Goal: Contribute content: Contribute content

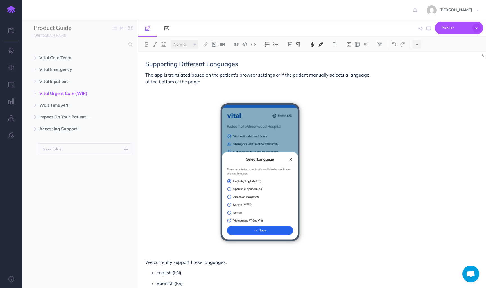
select select "null"
click at [33, 93] on icon "button" at bounding box center [34, 93] width 3 height 3
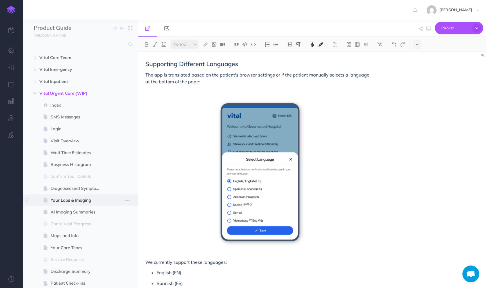
click at [69, 201] on span "Your Labs & Imaging" at bounding box center [78, 200] width 54 height 7
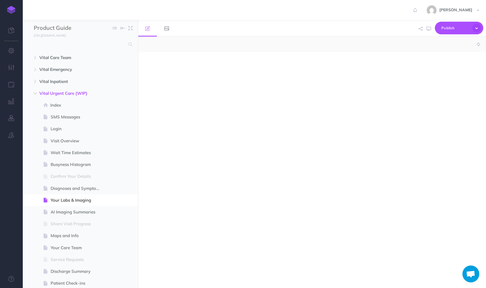
select select "null"
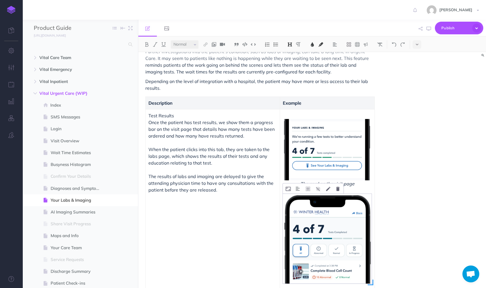
scroll to position [34, 0]
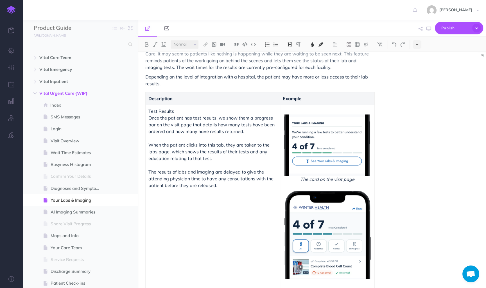
click at [416, 42] on icon at bounding box center [417, 44] width 3 height 4
click at [415, 96] on img at bounding box center [416, 96] width 5 height 3
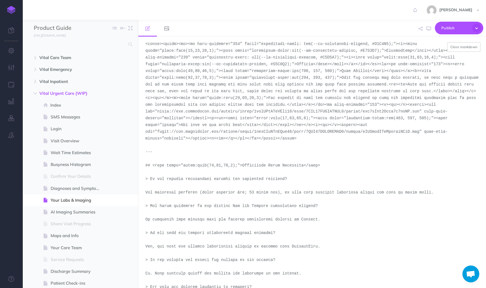
scroll to position [71, 0]
drag, startPoint x: 420, startPoint y: 133, endPoint x: 157, endPoint y: 135, distance: 263.0
click at [157, 135] on textarea at bounding box center [312, 162] width 348 height 251
paste textarea "screenshot.launchbrightly.com/vital/vitaler/desktop-portrait-light-version-3-ur…"
drag, startPoint x: 451, startPoint y: 112, endPoint x: 189, endPoint y: 114, distance: 261.8
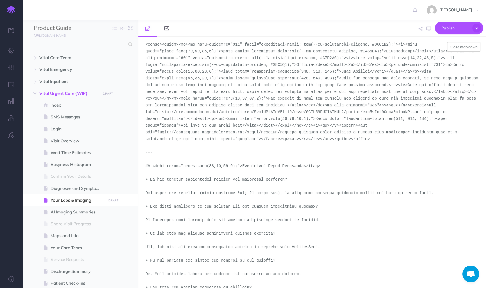
click at [189, 114] on textarea at bounding box center [312, 162] width 348 height 251
paste textarea "screenshot.launchbrightly.com/vital/vitaler/desktop-portrait-light-version-17-u…"
type textarea "# <span style="color:rgba(19,37,63,1);"><span style="background-color:rgb(255, …"
click at [459, 48] on button "Close markdown" at bounding box center [463, 47] width 33 height 10
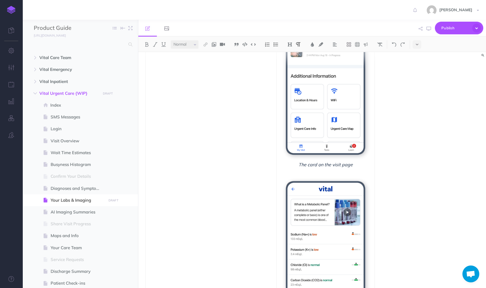
scroll to position [151, 0]
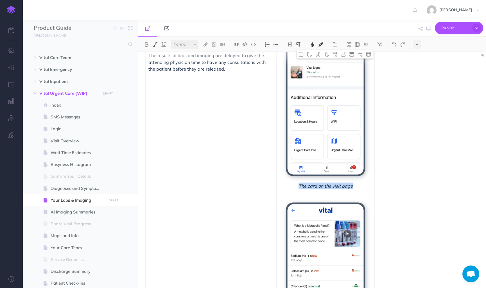
drag, startPoint x: 356, startPoint y: 187, endPoint x: 293, endPoint y: 187, distance: 62.9
click at [293, 187] on span "The card on the visit page" at bounding box center [325, 185] width 92 height 7
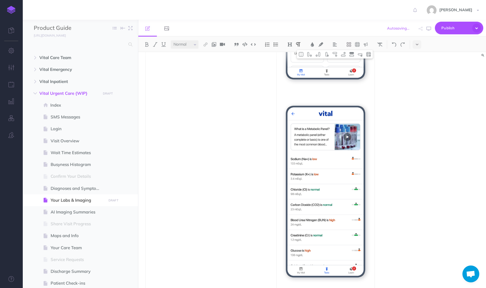
scroll to position [95, 0]
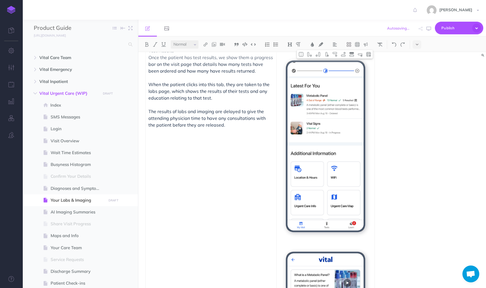
click at [412, 238] on div "Your Labs & Imaging Further investigations into the patient's condition, such a…" at bounding box center [312, 170] width 348 height 236
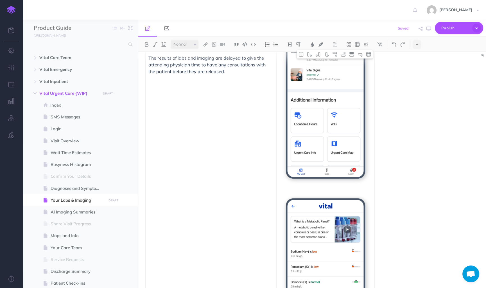
scroll to position [153, 0]
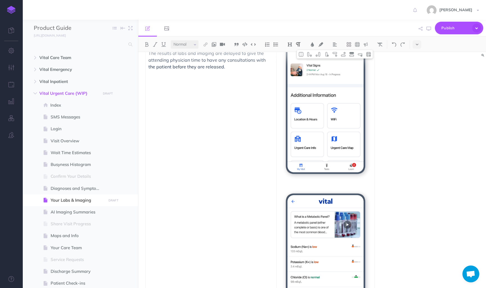
click at [355, 185] on p at bounding box center [325, 183] width 92 height 7
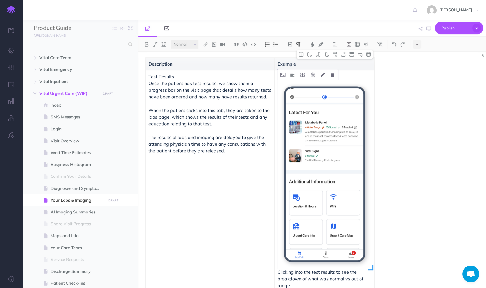
scroll to position [81, 0]
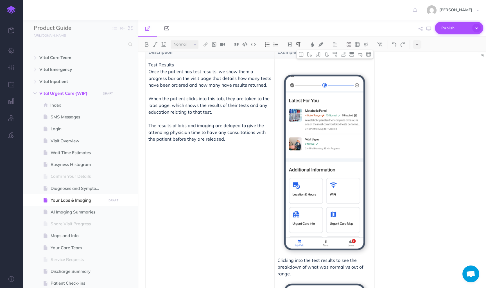
click at [479, 27] on icon "button" at bounding box center [476, 28] width 9 height 9
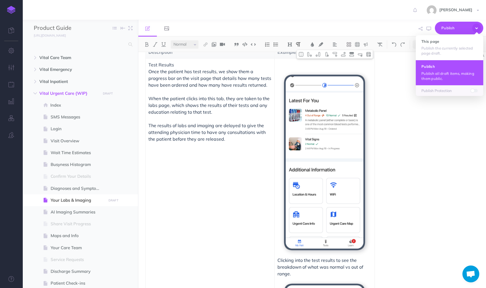
click at [446, 70] on button "Publish Publish all draft items, making them public." at bounding box center [449, 72] width 67 height 25
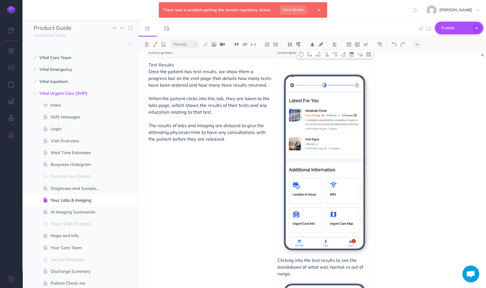
click at [474, 29] on icon "button" at bounding box center [476, 28] width 9 height 9
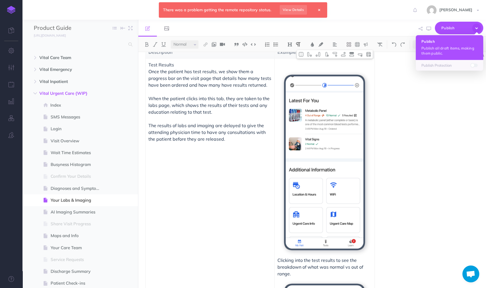
click at [465, 36] on button "Publish Publish all draft items, making them public." at bounding box center [449, 47] width 67 height 25
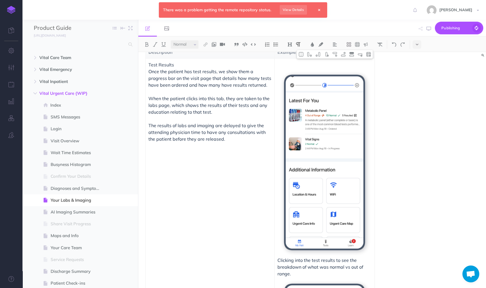
click at [319, 10] on icon at bounding box center [319, 9] width 2 height 3
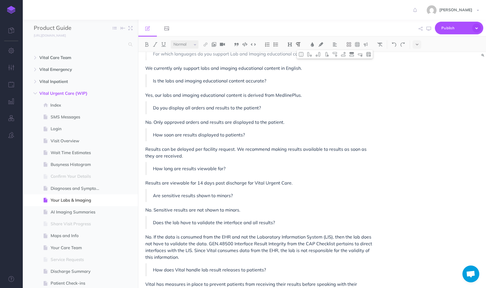
scroll to position [567, 0]
click at [130, 93] on button "button" at bounding box center [127, 93] width 10 height 7
click at [109, 123] on link "Settings" at bounding box center [111, 121] width 42 height 9
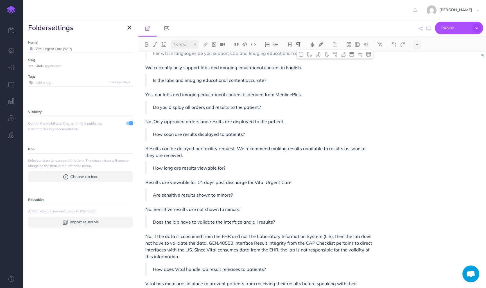
drag, startPoint x: 64, startPoint y: 50, endPoint x: 77, endPoint y: 49, distance: 13.0
click at [76, 49] on input "Vital Urgent Care {WIP}" at bounding box center [83, 48] width 97 height 7
type input "Vital Urgent Care"
click at [127, 49] on small "Save" at bounding box center [125, 49] width 7 height 4
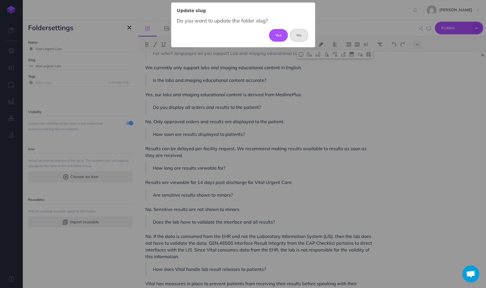
click at [303, 33] on button "No" at bounding box center [299, 35] width 18 height 12
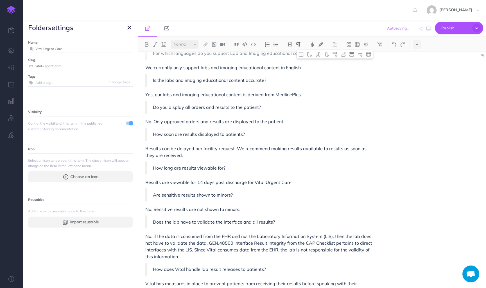
click at [130, 28] on icon "button" at bounding box center [129, 27] width 4 height 7
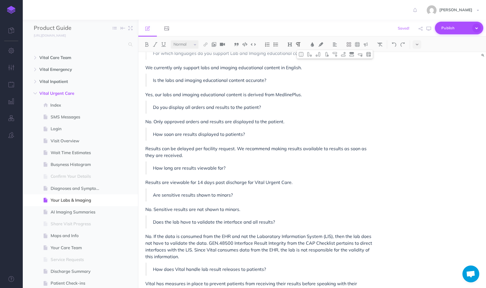
click at [476, 27] on icon "button" at bounding box center [476, 28] width 10 height 10
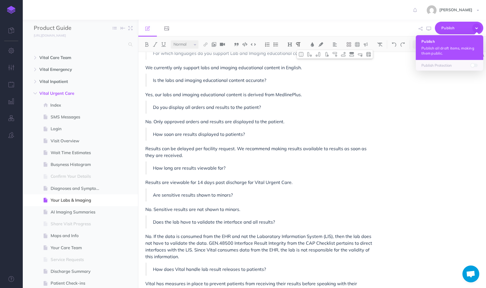
click at [449, 48] on p "Publish all draft items, making them public." at bounding box center [449, 51] width 56 height 10
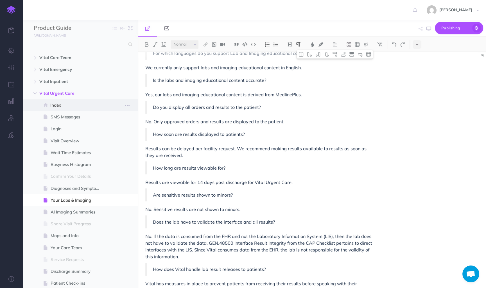
click at [67, 106] on span "Index" at bounding box center [77, 105] width 54 height 7
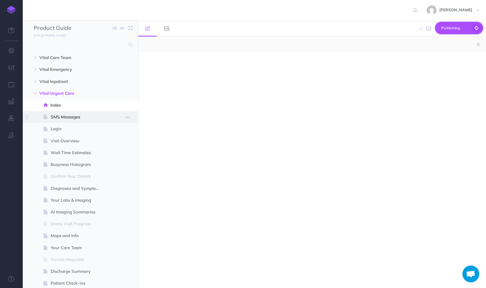
select select "null"
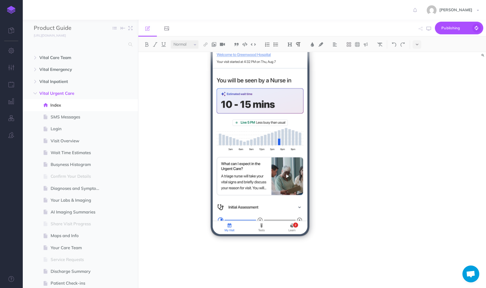
scroll to position [195, 0]
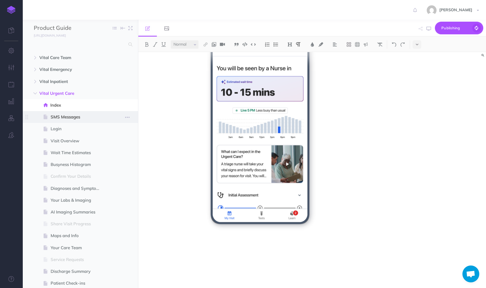
click at [68, 114] on span "SMS Messages" at bounding box center [78, 116] width 54 height 7
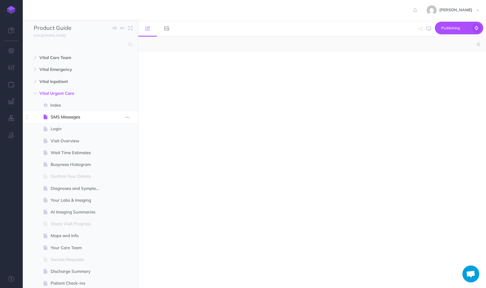
select select "null"
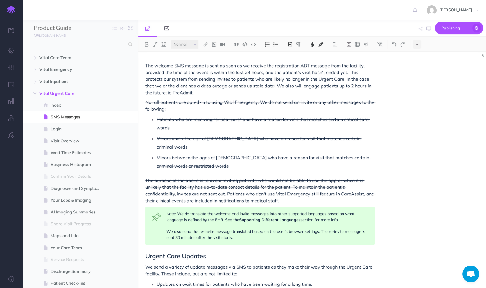
scroll to position [300, 0]
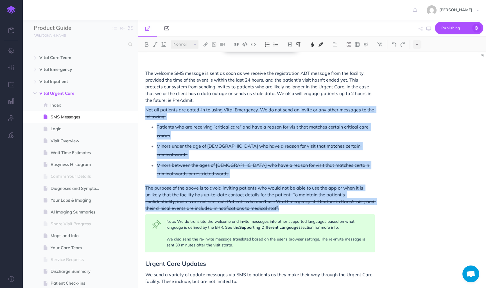
drag, startPoint x: 262, startPoint y: 200, endPoint x: 139, endPoint y: 110, distance: 152.0
click at [139, 110] on div "SMS Messages We use SMS messages (also known as text messages) as our way of pr…" at bounding box center [259, 217] width 243 height 931
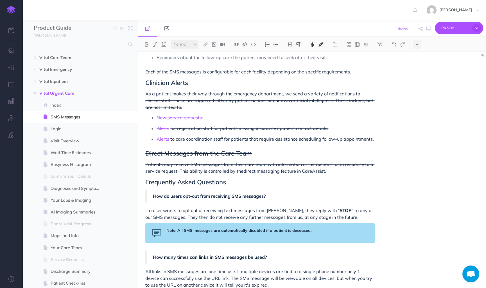
scroll to position [473, 0]
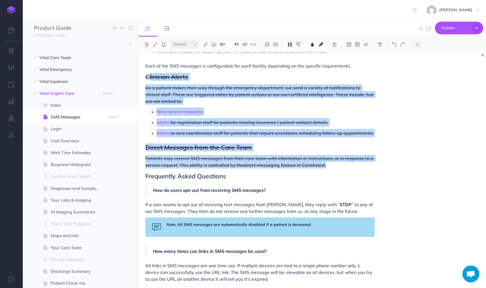
drag, startPoint x: 348, startPoint y: 171, endPoint x: 147, endPoint y: 78, distance: 220.3
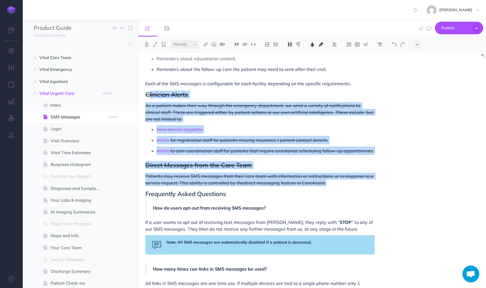
scroll to position [457, 0]
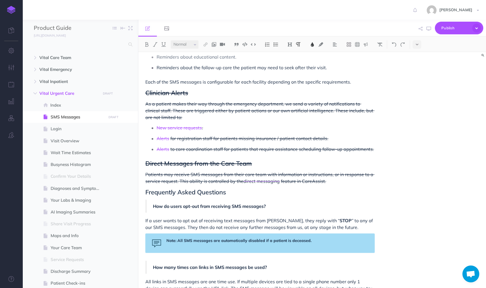
click at [315, 183] on span "feature in CareAssist." at bounding box center [303, 181] width 45 height 6
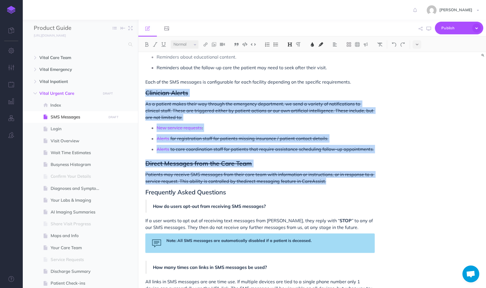
drag, startPoint x: 332, startPoint y: 183, endPoint x: 140, endPoint y: 90, distance: 212.2
click at [140, 90] on div "SMS Messages We use SMS messages (also known as text messages) as our way of pr…" at bounding box center [259, 11] width 243 height 833
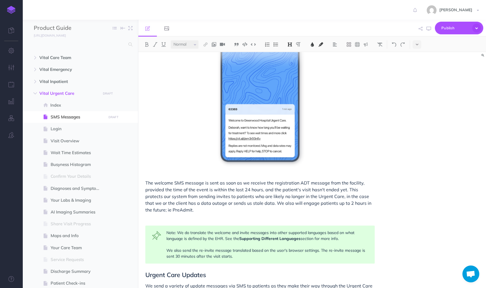
scroll to position [181, 0]
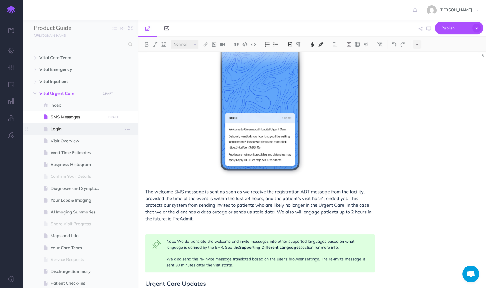
click at [54, 124] on span at bounding box center [79, 129] width 115 height 12
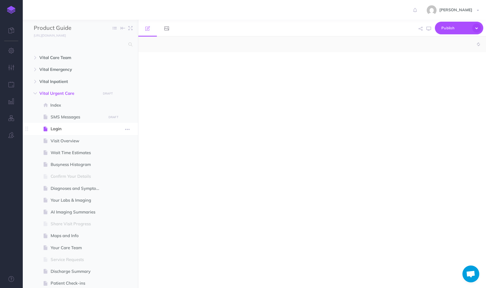
select select "null"
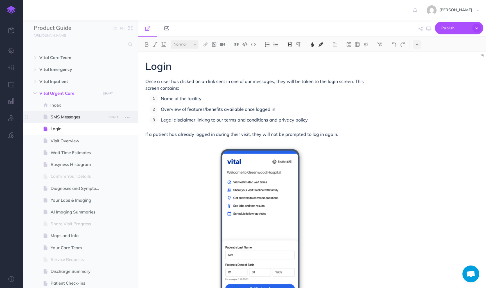
click at [63, 119] on span "SMS Messages" at bounding box center [78, 116] width 54 height 7
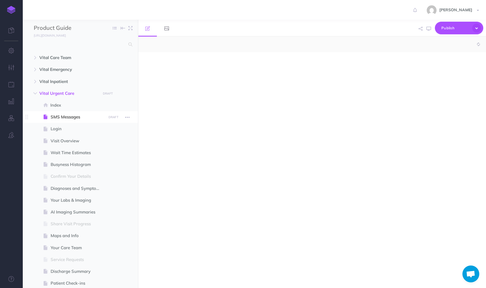
select select "null"
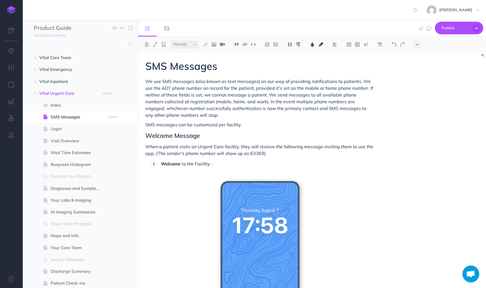
click at [229, 160] on p "Welcome to the Facility :" at bounding box center [268, 163] width 214 height 8
click at [272, 151] on p "When a patient visits an Urgent Care facility, they will receive the following …" at bounding box center [259, 149] width 229 height 13
click at [153, 154] on span "When a patient visits an Urgent Care facility, they will receive the following …" at bounding box center [259, 150] width 229 height 12
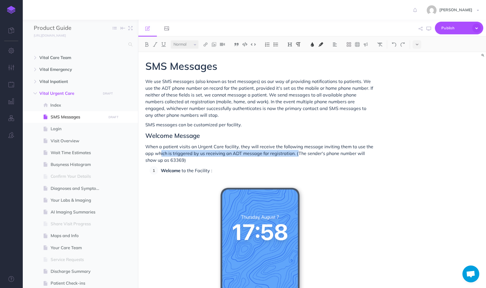
drag, startPoint x: 297, startPoint y: 151, endPoint x: 161, endPoint y: 154, distance: 135.7
click at [161, 154] on span "When a patient visits an Urgent Care facility, they will receive the following …" at bounding box center [259, 153] width 229 height 19
drag, startPoint x: 291, startPoint y: 153, endPoint x: 156, endPoint y: 153, distance: 134.8
click at [156, 153] on span "When a patient visits an Urgent Care facility, they will receive the following …" at bounding box center [259, 153] width 229 height 19
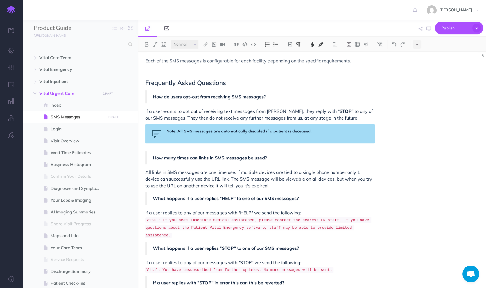
scroll to position [507, 0]
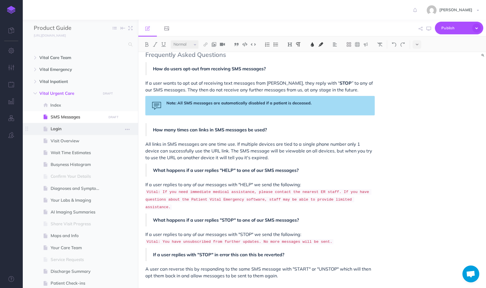
click at [71, 130] on span "Login" at bounding box center [78, 128] width 54 height 7
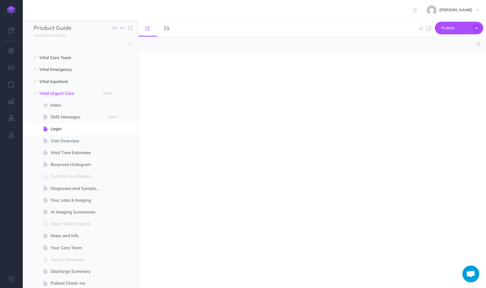
select select "null"
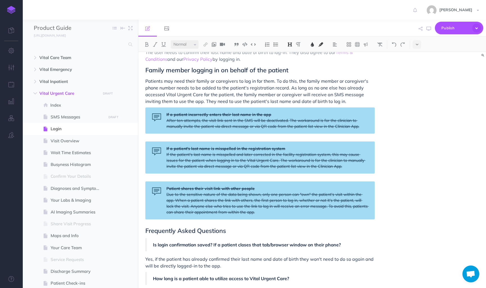
scroll to position [289, 0]
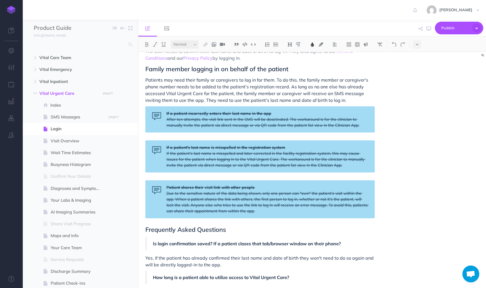
click at [371, 191] on div "Patient shares their visit link with other people Due to the sensitive nature o…" at bounding box center [259, 199] width 229 height 38
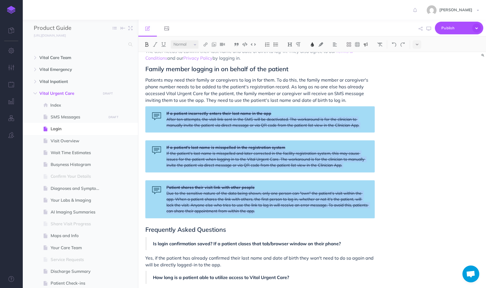
drag, startPoint x: 385, startPoint y: 213, endPoint x: 166, endPoint y: 113, distance: 241.4
click at [166, 113] on div "Login Once a user has clicked on an link sent in one of our messages, they will…" at bounding box center [312, 170] width 348 height 236
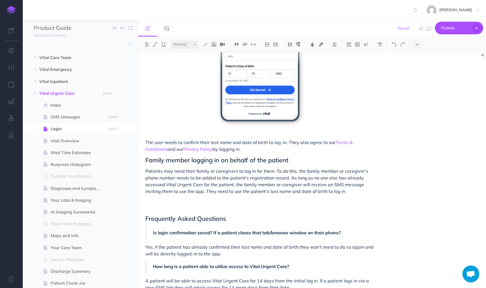
scroll to position [204, 0]
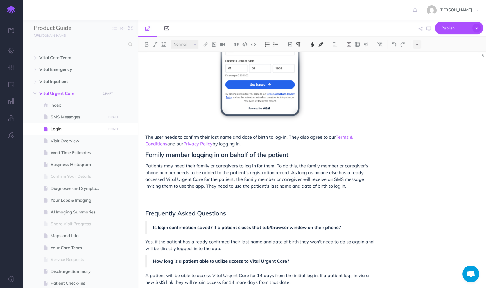
click at [351, 186] on p "Patients may need their family or caregivers to log in for them. To do this, th…" at bounding box center [259, 175] width 229 height 27
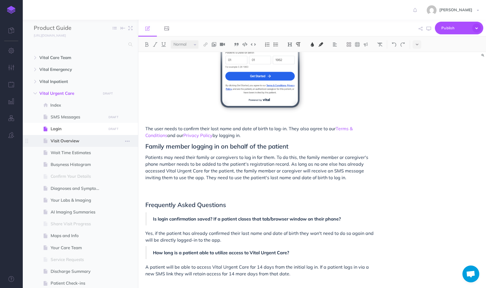
click at [66, 137] on span "Visit Overview" at bounding box center [78, 140] width 54 height 7
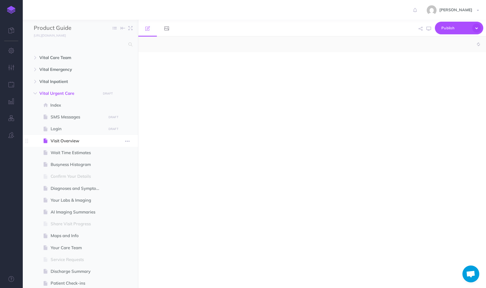
select select "null"
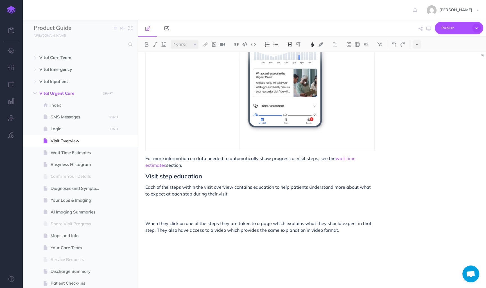
scroll to position [1055, 0]
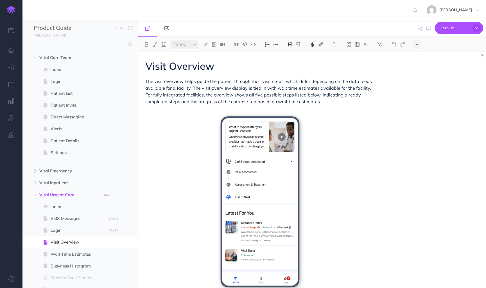
select select "null"
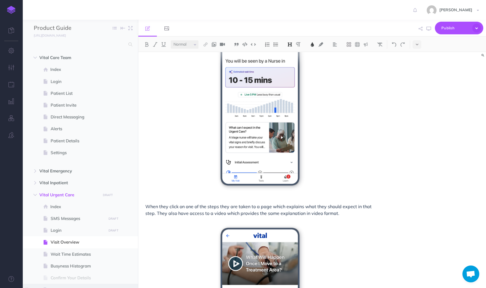
scroll to position [885, 0]
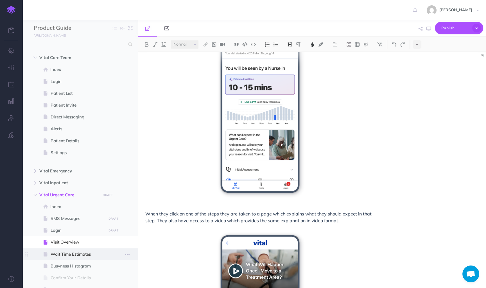
click at [66, 253] on span "Wait Time Estimates" at bounding box center [78, 254] width 54 height 7
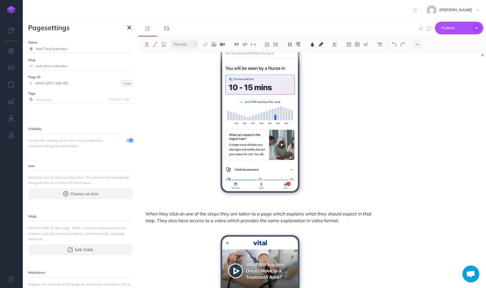
click at [161, 213] on span "When they click on one of the steps they are taken to a page which explains wha…" at bounding box center [258, 217] width 227 height 12
click at [130, 28] on icon "button" at bounding box center [129, 27] width 4 height 7
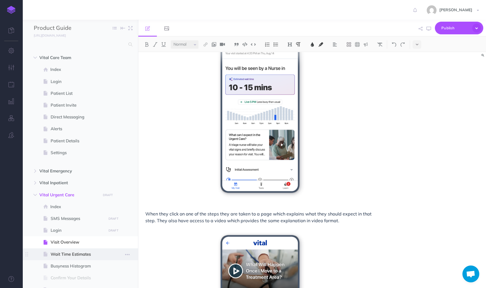
click at [70, 255] on span "Wait Time Estimates" at bounding box center [78, 254] width 54 height 7
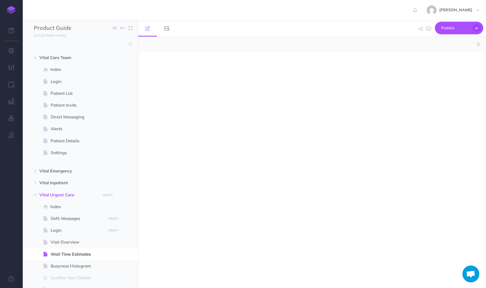
select select "null"
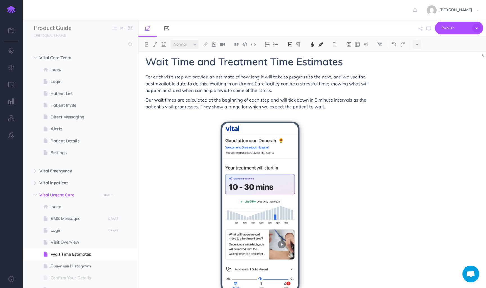
scroll to position [11, 0]
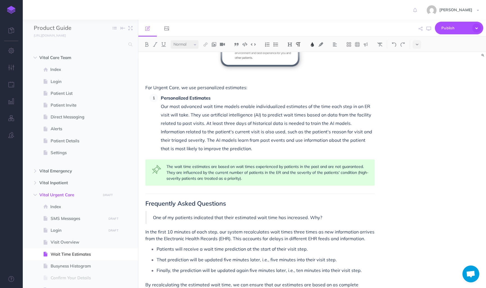
scroll to position [393, 0]
click at [366, 106] on span "Our most advanced wait time models enable individualized estimates of the time …" at bounding box center [267, 127] width 212 height 48
click at [361, 105] on span "Our most advanced wait time models enable individualized estimates of the time …" at bounding box center [267, 127] width 212 height 48
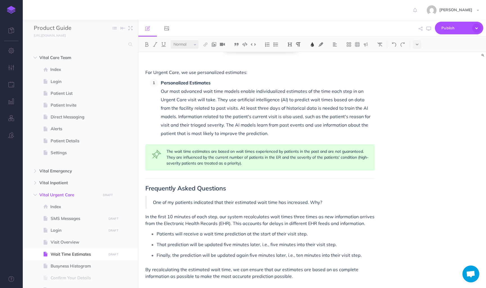
scroll to position [419, 0]
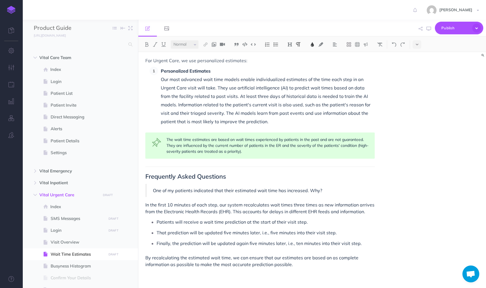
click at [278, 146] on span "The wait time estimates are based on wait times experienced by patients in the …" at bounding box center [267, 145] width 202 height 17
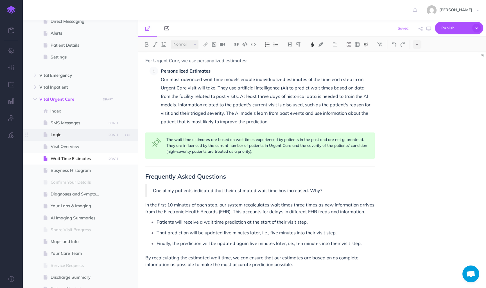
scroll to position [131, 0]
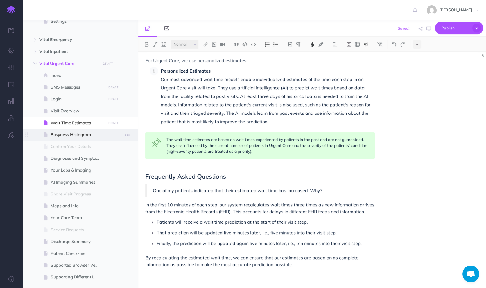
click at [67, 133] on span "Busyness Histogram" at bounding box center [78, 134] width 54 height 7
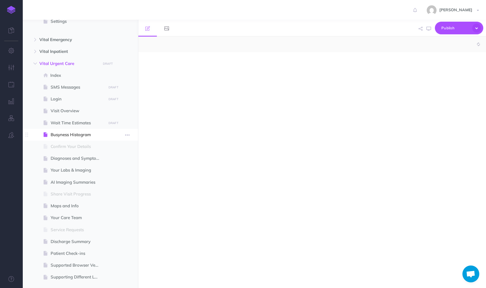
select select "null"
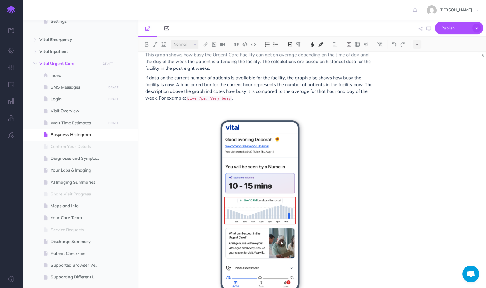
scroll to position [65, 0]
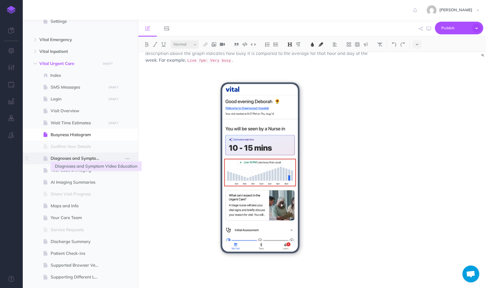
click at [64, 159] on span "Diagnoses and Symptom Video Education" at bounding box center [78, 158] width 54 height 7
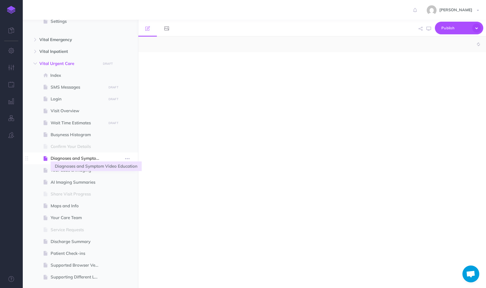
select select "null"
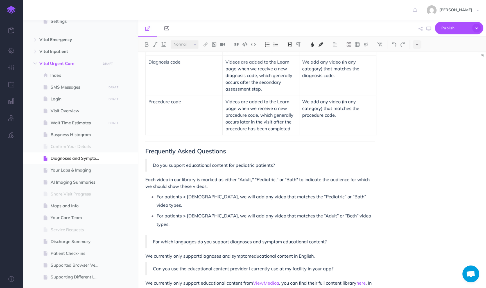
scroll to position [377, 0]
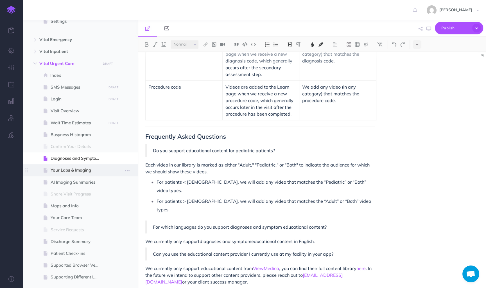
click at [82, 172] on span "Your Labs & Imaging" at bounding box center [78, 170] width 54 height 7
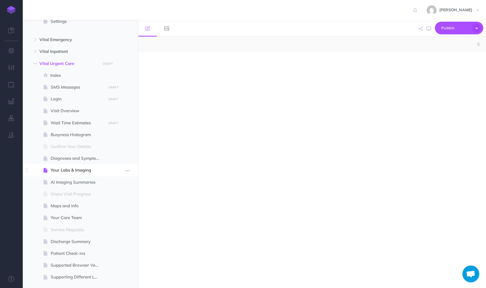
select select "null"
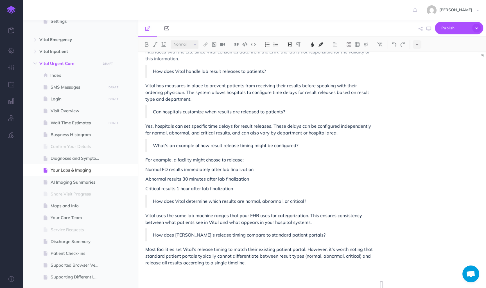
scroll to position [765, 0]
click at [70, 181] on span "AI Imaging Summaries" at bounding box center [78, 182] width 54 height 7
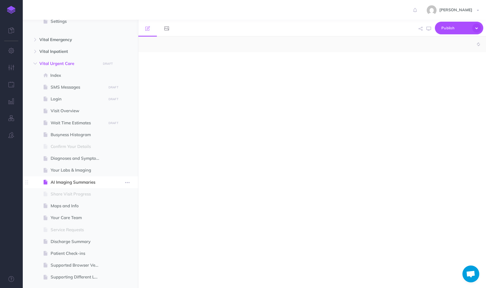
select select "null"
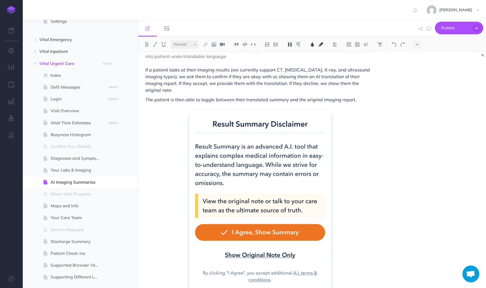
scroll to position [48, 0]
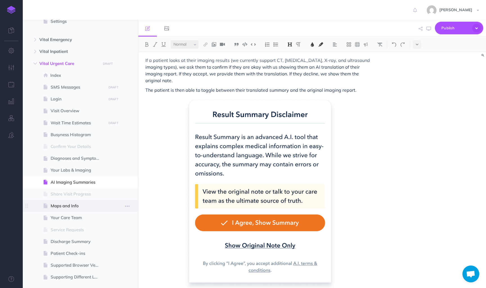
click at [68, 204] on span "Maps and Info" at bounding box center [78, 205] width 54 height 7
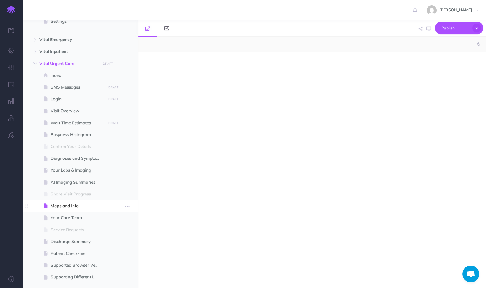
select select "null"
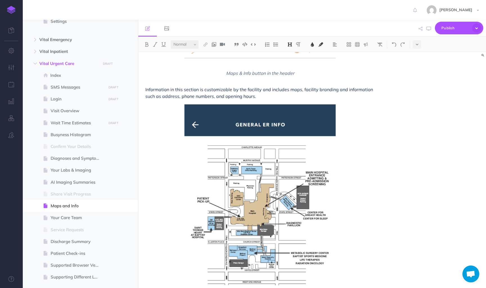
scroll to position [121, 0]
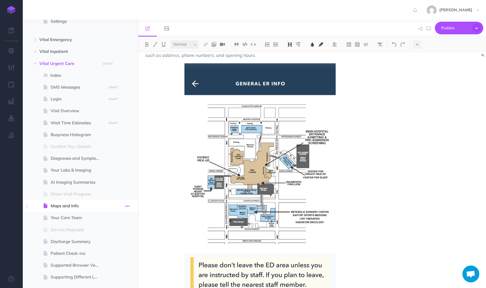
click at [128, 204] on icon "button" at bounding box center [127, 206] width 4 height 7
click at [111, 242] on link "Settings" at bounding box center [111, 243] width 42 height 9
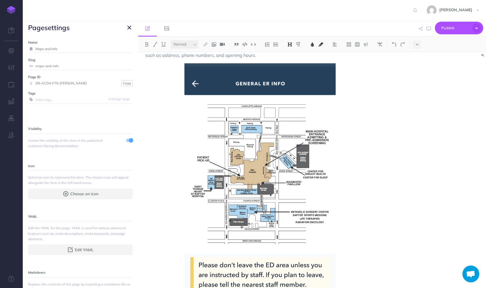
click at [128, 139] on span at bounding box center [129, 140] width 7 height 3
click at [132, 25] on button "button" at bounding box center [129, 27] width 7 height 7
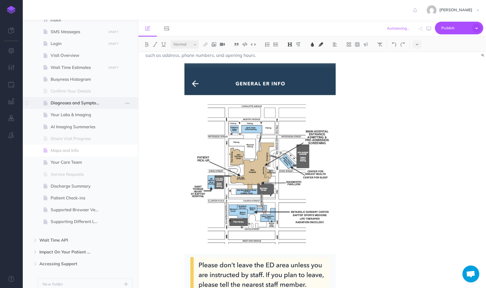
scroll to position [198, 0]
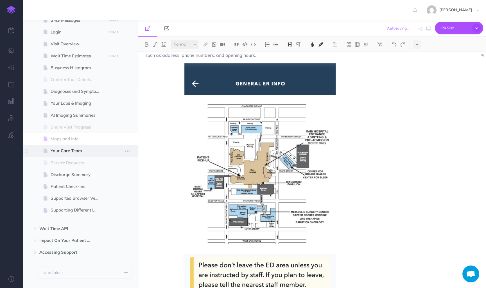
click at [81, 147] on span "Your Care Team" at bounding box center [78, 150] width 54 height 7
click at [85, 151] on span "Your Care Team" at bounding box center [78, 150] width 54 height 7
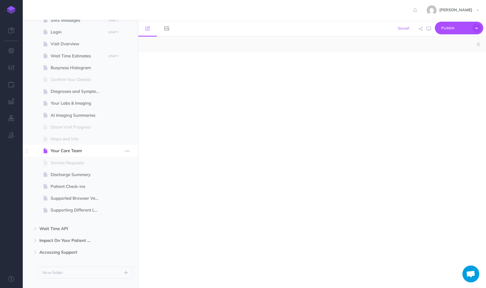
select select "null"
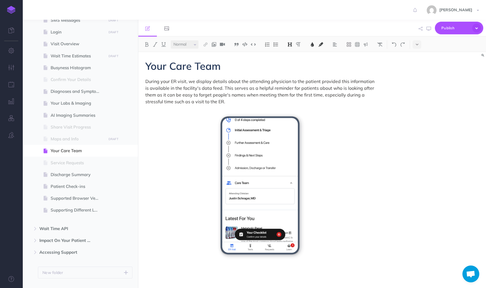
click at [172, 82] on span "During your ER visit, we display details about the attending physician to the p…" at bounding box center [260, 91] width 230 height 26
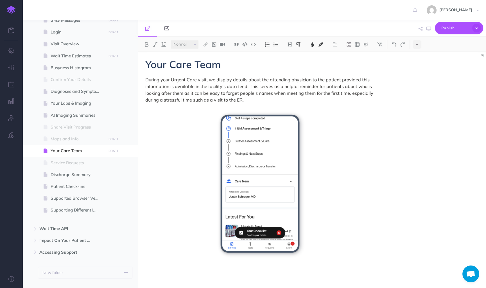
click at [237, 101] on span "During your Urgent Care visit, we display details about the attending physician…" at bounding box center [259, 90] width 229 height 26
click at [67, 173] on span "Discharge Summary" at bounding box center [78, 174] width 54 height 7
click at [83, 176] on span "Discharge Summary" at bounding box center [78, 174] width 54 height 7
click at [69, 174] on span "Discharge Summary" at bounding box center [78, 174] width 54 height 7
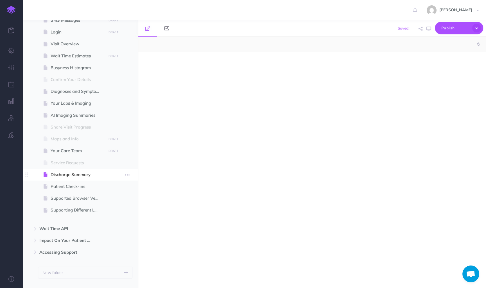
select select "null"
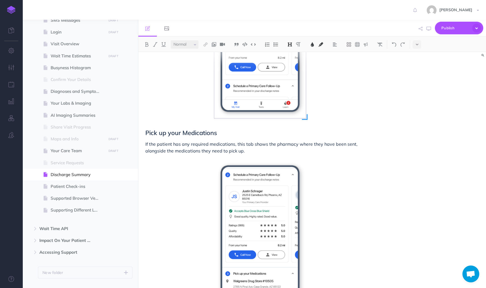
scroll to position [217, 0]
click at [417, 45] on icon at bounding box center [417, 44] width 3 height 4
click at [416, 96] on img at bounding box center [416, 96] width 5 height 3
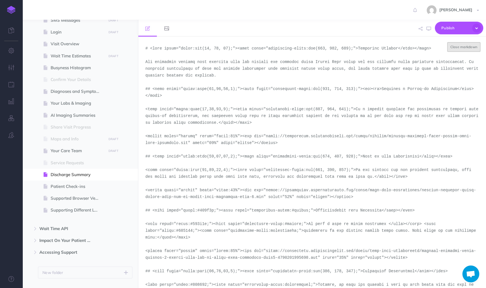
click at [471, 43] on button "Close markdown" at bounding box center [463, 47] width 33 height 10
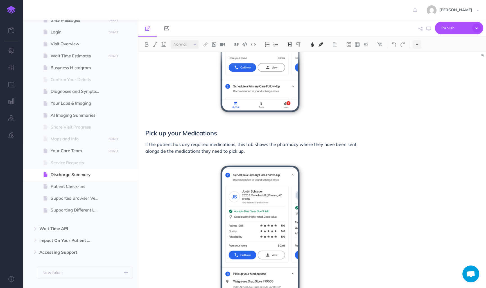
click at [421, 47] on button at bounding box center [416, 44] width 8 height 8
click at [419, 93] on button at bounding box center [416, 96] width 8 height 8
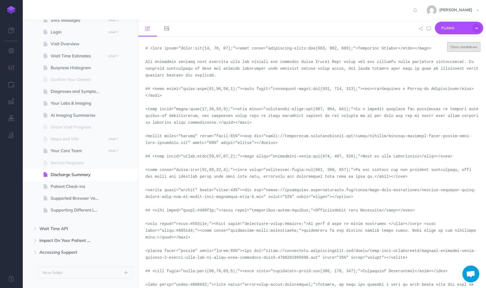
click at [469, 51] on button "Close markdown" at bounding box center [463, 47] width 33 height 10
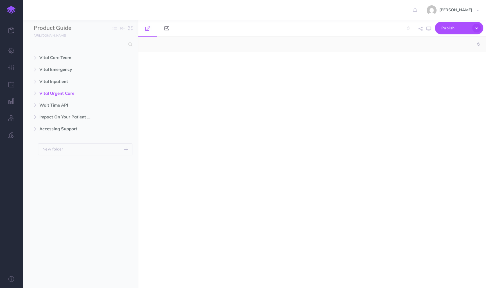
select select "null"
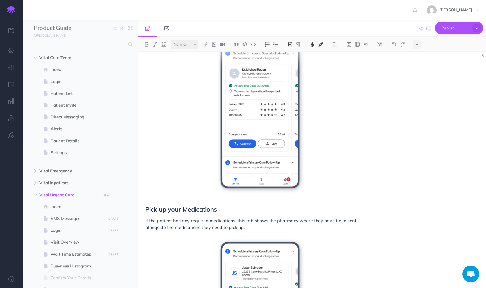
scroll to position [207, 0]
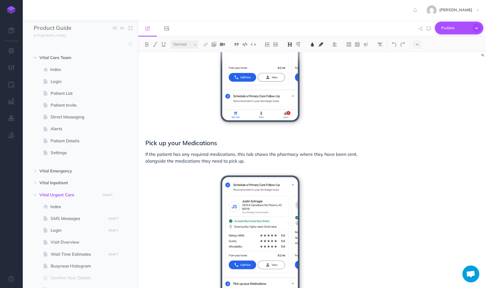
click at [476, 26] on icon "button" at bounding box center [476, 28] width 9 height 9
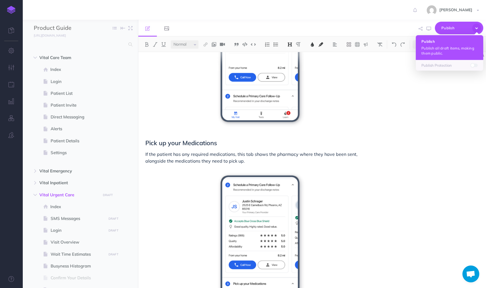
click at [448, 50] on p "Publish all draft items, making them public." at bounding box center [449, 51] width 56 height 10
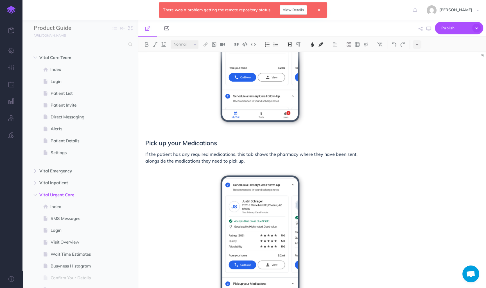
click at [289, 10] on link "View Details" at bounding box center [293, 10] width 27 height 10
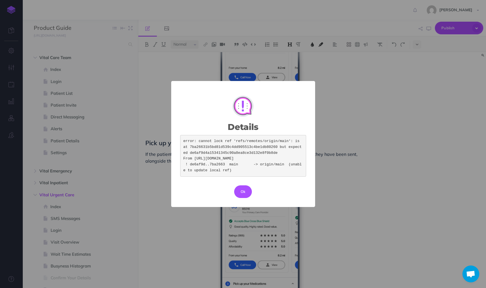
click at [247, 201] on div "Details × error: cannot lock ref 'refs/remotes/origin/main': is at 7ba26631b5bd…" at bounding box center [243, 144] width 144 height 126
click at [239, 192] on button "Ok" at bounding box center [243, 191] width 18 height 12
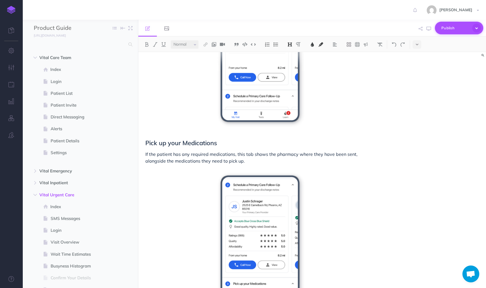
click at [468, 26] on span "Publish" at bounding box center [455, 28] width 28 height 9
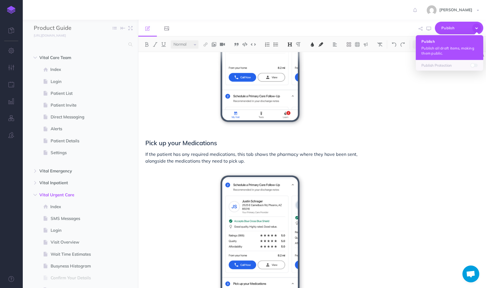
click at [441, 51] on p "Publish all draft items, making them public." at bounding box center [449, 51] width 56 height 10
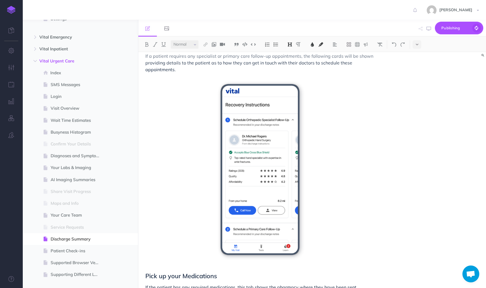
scroll to position [161, 0]
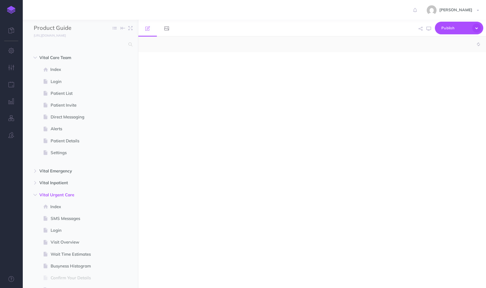
select select "null"
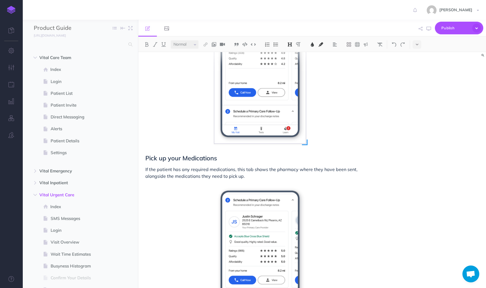
scroll to position [202, 0]
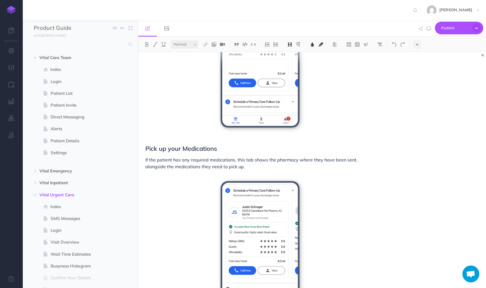
click at [416, 46] on icon at bounding box center [417, 44] width 3 height 4
click at [417, 95] on img at bounding box center [416, 96] width 5 height 3
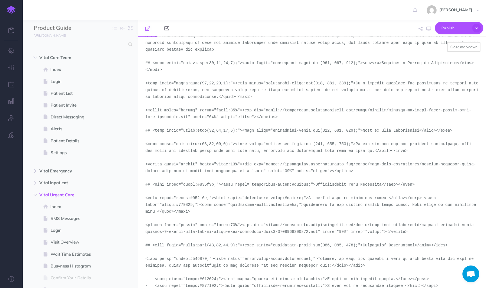
scroll to position [21, 0]
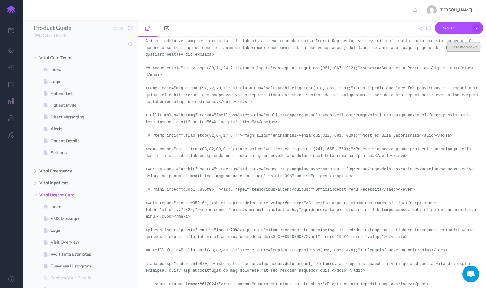
click at [471, 45] on button "Close markdown" at bounding box center [463, 47] width 33 height 10
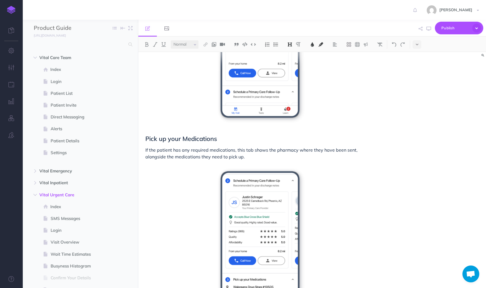
scroll to position [212, 0]
click at [416, 46] on icon at bounding box center [417, 44] width 3 height 4
click at [418, 95] on img at bounding box center [416, 96] width 5 height 3
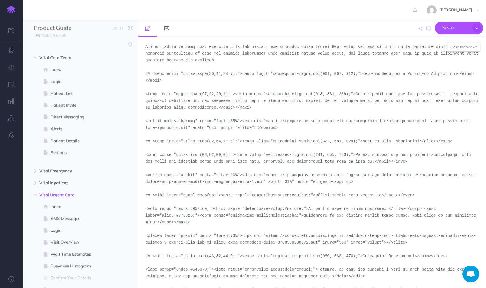
scroll to position [19, 0]
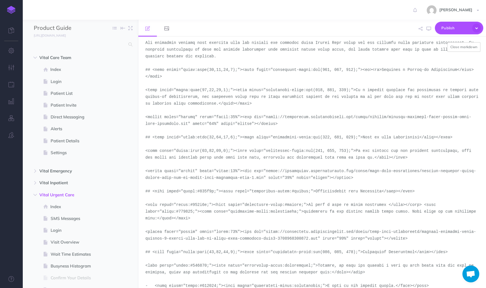
drag, startPoint x: 356, startPoint y: 176, endPoint x: 146, endPoint y: 171, distance: 210.7
click at [146, 171] on textarea at bounding box center [312, 162] width 348 height 251
drag, startPoint x: 284, startPoint y: 122, endPoint x: 144, endPoint y: 117, distance: 139.4
click at [144, 117] on textarea at bounding box center [312, 162] width 348 height 251
click at [416, 161] on textarea at bounding box center [312, 162] width 348 height 251
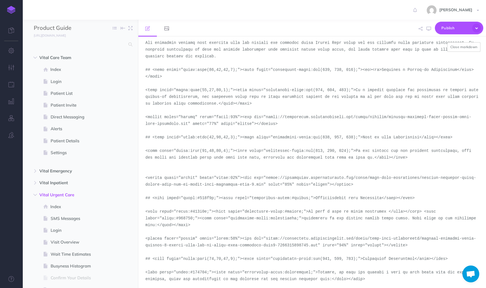
paste textarea "<figure align="center" style="width:40%"><img src="https://screenshot.launchbri…"
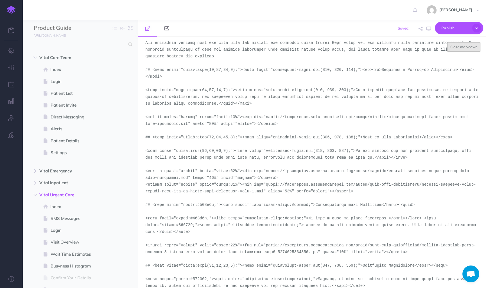
type textarea "# <span style="color:rgb(23, 43, 77);"><span style="background-color:rgb(255, 2…"
click at [463, 48] on button "Close markdown" at bounding box center [463, 47] width 33 height 10
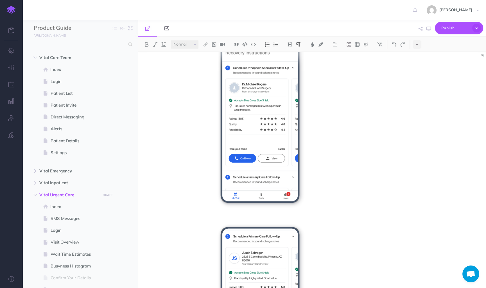
scroll to position [273, 0]
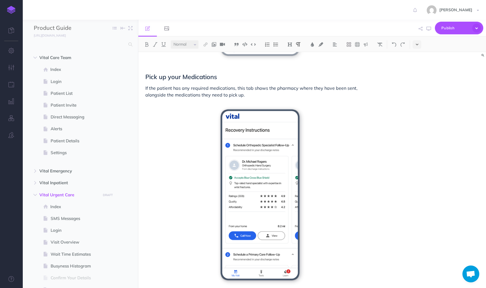
click at [419, 43] on button at bounding box center [416, 44] width 8 height 8
click at [416, 95] on img at bounding box center [416, 96] width 5 height 3
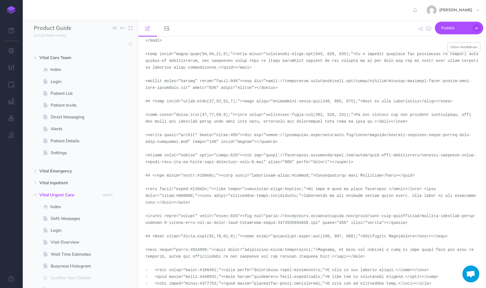
scroll to position [57, 0]
drag, startPoint x: 265, startPoint y: 160, endPoint x: 217, endPoint y: 153, distance: 47.8
click at [217, 153] on textarea at bounding box center [312, 162] width 348 height 251
drag, startPoint x: 356, startPoint y: 160, endPoint x: 139, endPoint y: 153, distance: 217.3
click at [139, 153] on textarea at bounding box center [312, 162] width 348 height 251
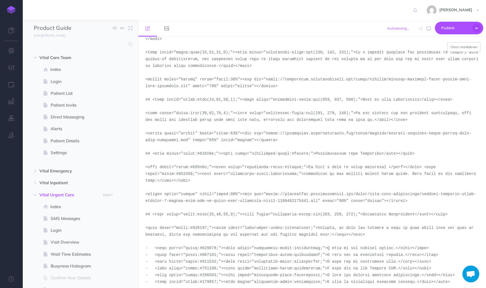
drag, startPoint x: 289, startPoint y: 140, endPoint x: 140, endPoint y: 132, distance: 148.8
click at [140, 132] on textarea at bounding box center [312, 162] width 348 height 251
paste textarea "demo-tool-screenshots/desktop-portrait-light-urgent-care-end-of-visit-post-disc…"
type textarea "# <span style="color:rgb(23, 43, 77);"><span style="background-color:rgb(255, 2…"
click at [459, 47] on button "Close markdown" at bounding box center [463, 47] width 33 height 10
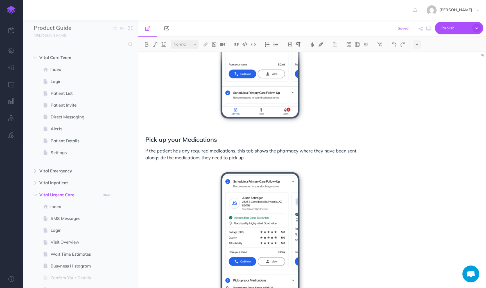
scroll to position [0, 0]
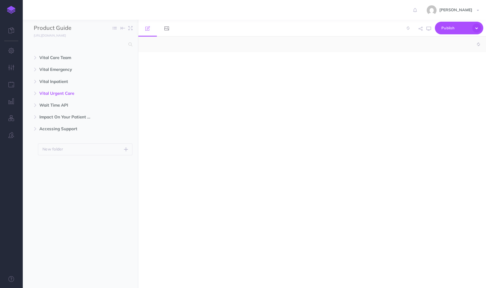
select select "null"
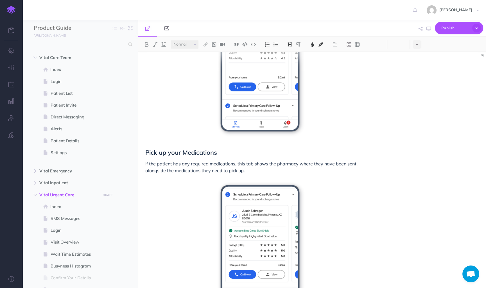
scroll to position [198, 0]
click at [417, 39] on div "Small Normal Large H1 H2 H3 H4" at bounding box center [312, 44] width 348 height 15
click at [417, 42] on icon at bounding box center [417, 44] width 3 height 4
click at [417, 96] on img at bounding box center [416, 96] width 5 height 3
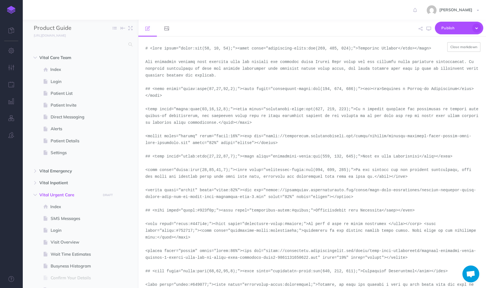
drag, startPoint x: 264, startPoint y: 197, endPoint x: 266, endPoint y: 190, distance: 6.9
click at [266, 190] on textarea at bounding box center [312, 162] width 348 height 251
paste textarea "vitaler/desktop-portrait-light-version-4-urgent-care-end-of-visit-post-discharg…"
type textarea "# <span style="color:rgb(23, 43, 77);"><span style="background-color:rgb(255, 2…"
click at [459, 46] on button "Close markdown" at bounding box center [463, 47] width 33 height 10
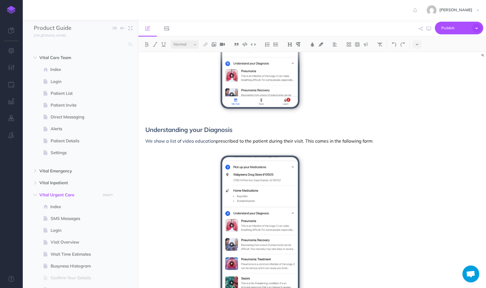
scroll to position [455, 0]
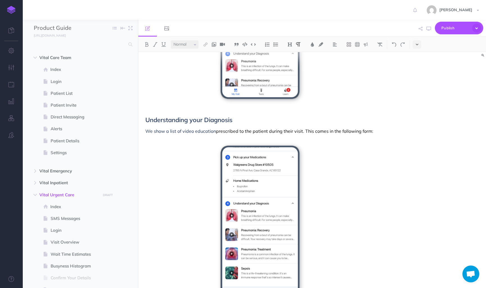
click at [418, 44] on button at bounding box center [416, 44] width 8 height 8
click at [418, 95] on img at bounding box center [416, 96] width 5 height 3
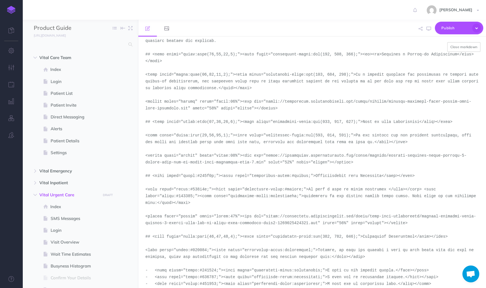
scroll to position [36, 0]
drag, startPoint x: 319, startPoint y: 222, endPoint x: 266, endPoint y: 216, distance: 52.9
click at [266, 216] on textarea at bounding box center [312, 162] width 348 height 251
paste textarea "vitaler"
type textarea "# <span style="color:rgb(23, 43, 77);"><span style="background-color:rgb(255, 2…"
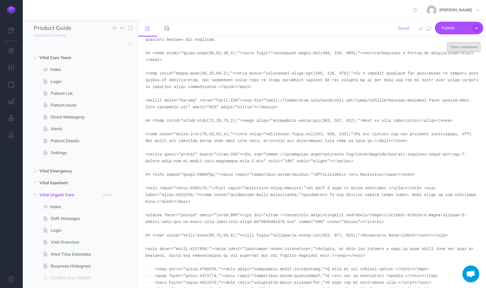
click at [459, 47] on button "Close markdown" at bounding box center [463, 47] width 33 height 10
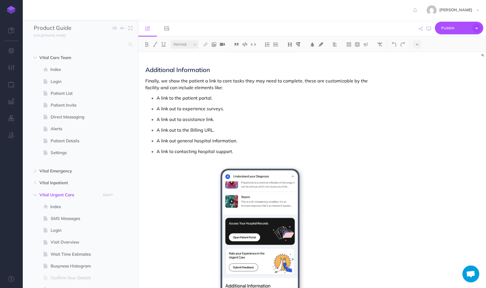
scroll to position [733, 0]
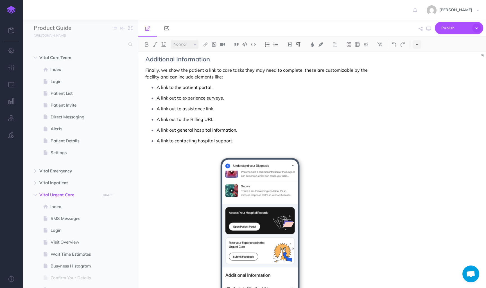
click at [420, 43] on button at bounding box center [416, 44] width 8 height 8
click at [419, 95] on img at bounding box center [416, 96] width 5 height 3
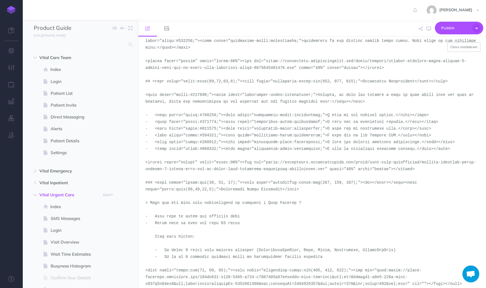
scroll to position [198, 0]
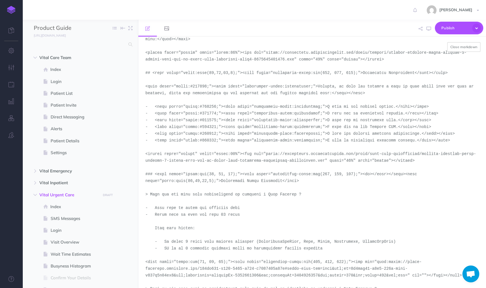
click at [280, 161] on textarea at bounding box center [312, 162] width 348 height 251
drag, startPoint x: 325, startPoint y: 160, endPoint x: 267, endPoint y: 154, distance: 58.5
click at [267, 154] on textarea at bounding box center [312, 162] width 348 height 251
paste textarea "vitaler"
type textarea "# <span style="color:rgb(23, 43, 77);"><span style="background-color:rgb(255, 2…"
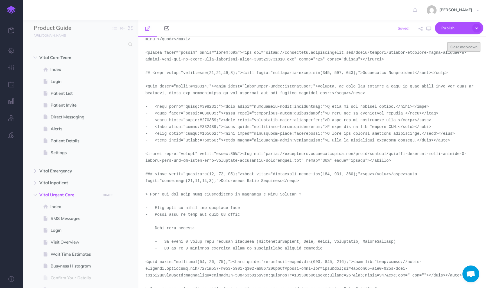
click at [462, 46] on button "Close markdown" at bounding box center [463, 47] width 33 height 10
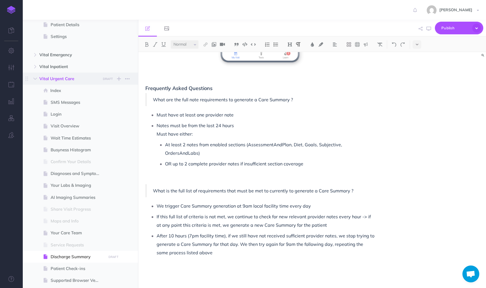
scroll to position [193, 0]
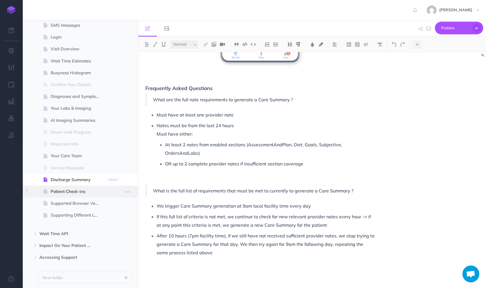
click at [75, 189] on span "Patient Check-ins" at bounding box center [78, 191] width 54 height 7
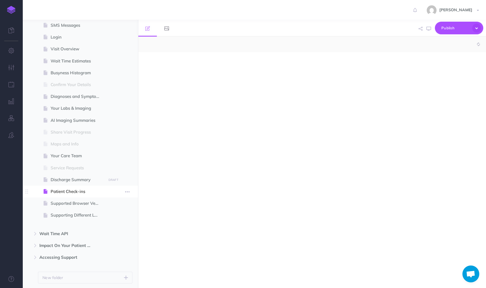
select select "null"
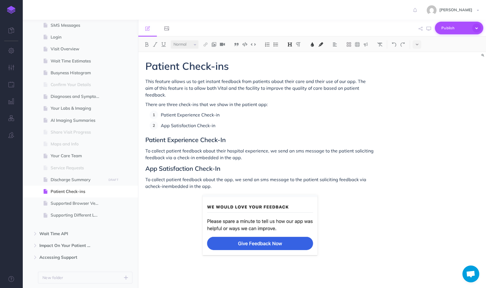
click at [476, 29] on icon "button" at bounding box center [476, 28] width 9 height 9
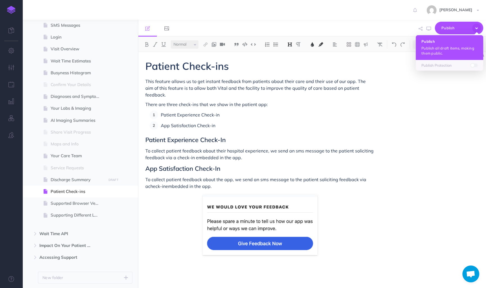
click at [446, 49] on p "Publish all draft items, making them public." at bounding box center [449, 51] width 56 height 10
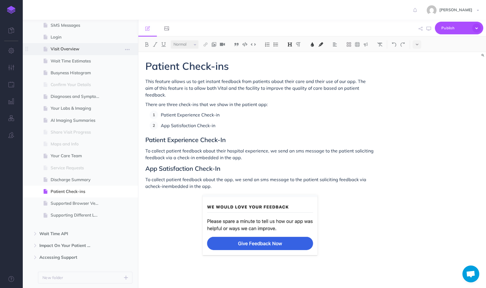
click at [61, 51] on span "Visit Overview" at bounding box center [78, 49] width 54 height 7
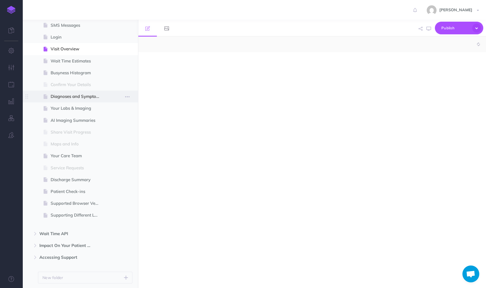
select select "null"
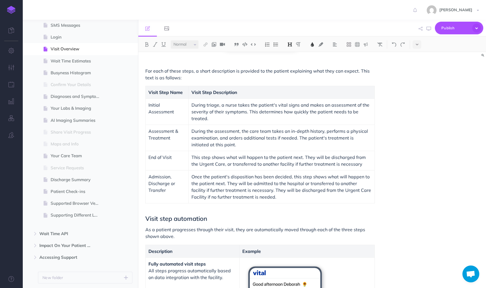
scroll to position [237, 0]
click at [254, 135] on span "During the assessment, the care team takes an in-depth history, performs a phys…" at bounding box center [280, 138] width 178 height 19
click at [419, 43] on button at bounding box center [416, 44] width 8 height 8
click at [416, 98] on button at bounding box center [416, 96] width 8 height 8
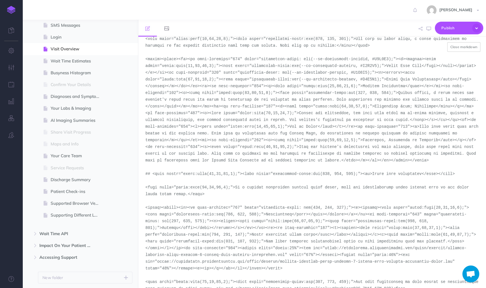
scroll to position [76, 0]
click at [462, 48] on button "Close markdown" at bounding box center [463, 47] width 33 height 10
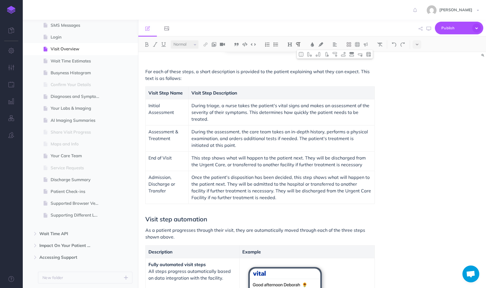
click at [228, 165] on p "This step shows what will happen to the patient next. They will be discharged f…" at bounding box center [281, 160] width 180 height 13
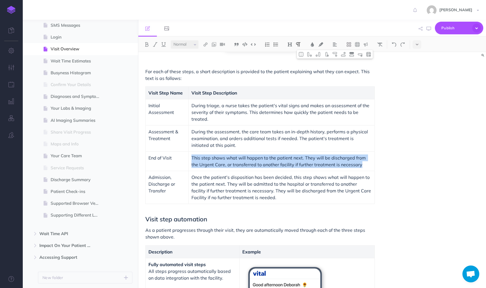
drag, startPoint x: 354, startPoint y: 165, endPoint x: 190, endPoint y: 160, distance: 163.6
click at [191, 160] on p "This step shows what will happen to the patient next. They will be discharged f…" at bounding box center [281, 160] width 180 height 13
copy p "This step shows what will happen to the patient next. They will be discharged f…"
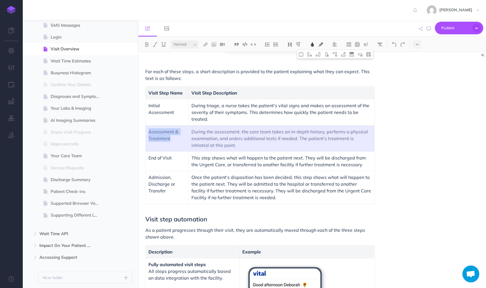
drag, startPoint x: 227, startPoint y: 146, endPoint x: 188, endPoint y: 136, distance: 40.3
click at [189, 136] on td "During the assessment, the care team takes an in-depth history, performs a phys…" at bounding box center [282, 138] width 186 height 26
click at [208, 138] on span "During the assessment, the care team takes an in-depth history, performs a phys…" at bounding box center [280, 138] width 178 height 19
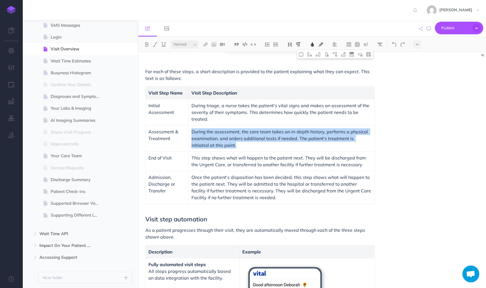
copy span "During the assessment, the care team takes an in-depth history, performs a phys…"
drag, startPoint x: 221, startPoint y: 146, endPoint x: 191, endPoint y: 133, distance: 32.7
click at [191, 133] on p "During the assessment, the care team takes an in-depth history, performs a phys…" at bounding box center [281, 138] width 180 height 20
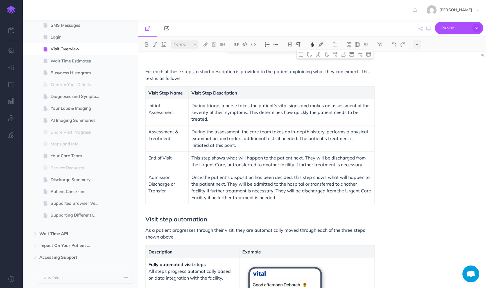
click at [350, 165] on p "This step shows what will happen to the patient next. They will be discharged f…" at bounding box center [281, 160] width 180 height 13
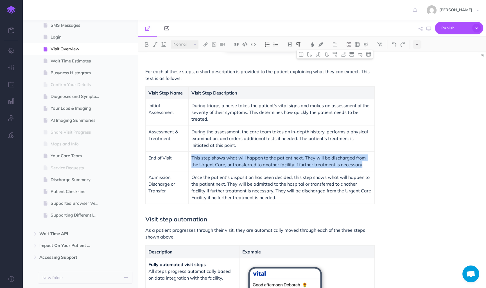
drag, startPoint x: 360, startPoint y: 165, endPoint x: 190, endPoint y: 159, distance: 169.5
click at [190, 159] on td "This step shows what will happen to the patient next. They will be discharged f…" at bounding box center [282, 160] width 186 height 19
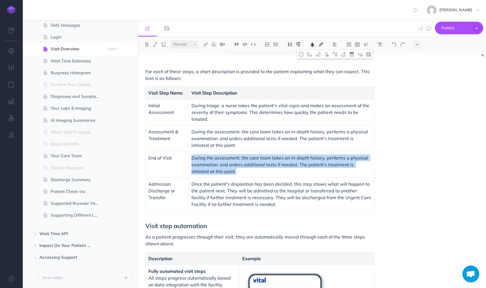
drag, startPoint x: 234, startPoint y: 171, endPoint x: 190, endPoint y: 158, distance: 46.1
click at [190, 158] on td "During the assessment, the care team takes an in-depth history, performs a phys…" at bounding box center [282, 164] width 186 height 26
paste div
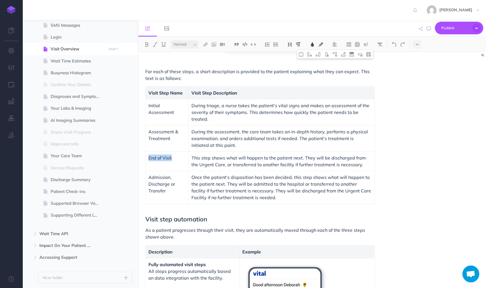
drag, startPoint x: 173, startPoint y: 158, endPoint x: 148, endPoint y: 158, distance: 25.6
click at [148, 158] on td "End of Visit" at bounding box center [167, 160] width 43 height 19
copy span "End of Visit"
copy span "Assessment & Treatment"
drag, startPoint x: 177, startPoint y: 138, endPoint x: 146, endPoint y: 132, distance: 32.1
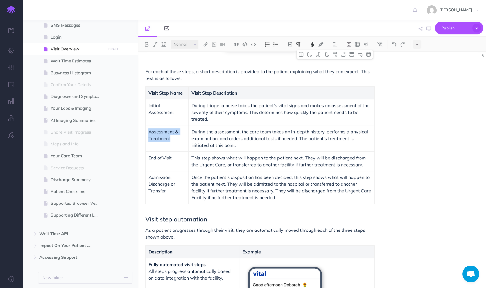
click at [146, 132] on td "Assessment & Treatment" at bounding box center [167, 138] width 43 height 26
click at [180, 162] on td "End of Visit" at bounding box center [167, 160] width 43 height 19
drag, startPoint x: 180, startPoint y: 158, endPoint x: 147, endPoint y: 158, distance: 33.2
click at [147, 158] on td "End of Visit" at bounding box center [167, 160] width 43 height 19
drag, startPoint x: 172, startPoint y: 165, endPoint x: 147, endPoint y: 160, distance: 25.9
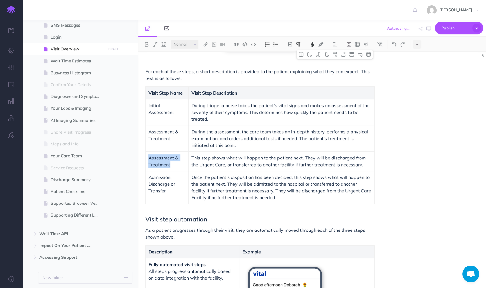
click at [147, 159] on td "Assessment & Treatment" at bounding box center [167, 160] width 43 height 19
click at [432, 184] on div "Visit Overview The visit overview helps guide the patient through their visit s…" at bounding box center [312, 170] width 348 height 236
click at [420, 46] on button at bounding box center [416, 44] width 8 height 8
click at [418, 96] on img at bounding box center [416, 96] width 5 height 3
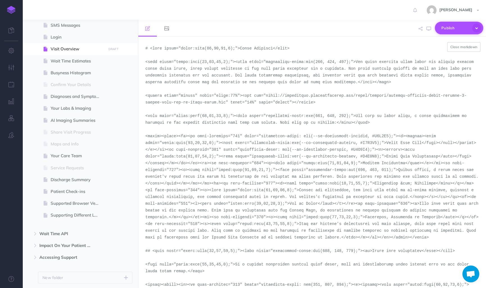
click at [477, 26] on icon "button" at bounding box center [476, 28] width 9 height 9
click at [397, 33] on div "Publish This page Publish the currently selected page draft. Publish Publish al…" at bounding box center [368, 28] width 229 height 17
click at [459, 41] on textarea at bounding box center [312, 162] width 348 height 251
click at [459, 44] on button "Close markdown" at bounding box center [463, 47] width 33 height 10
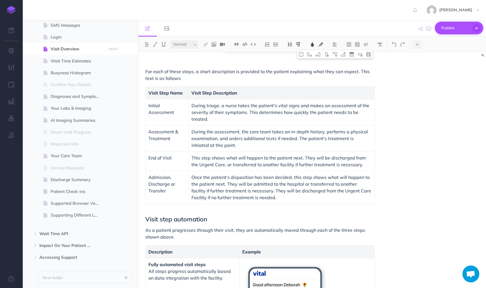
click at [473, 27] on icon "button" at bounding box center [476, 28] width 9 height 9
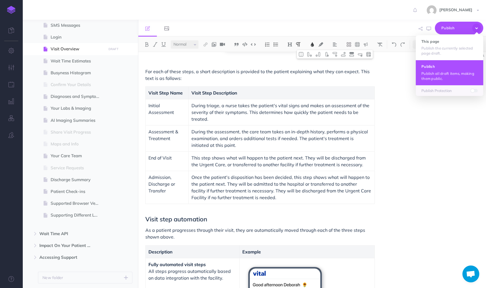
click at [455, 69] on button "Publish Publish all draft items, making them public." at bounding box center [449, 72] width 67 height 25
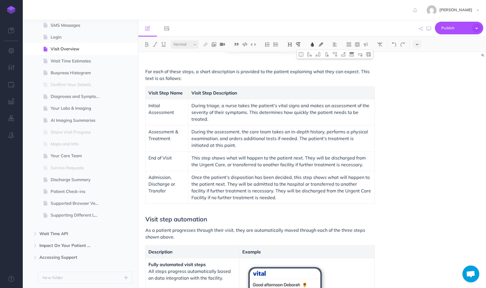
click at [417, 43] on icon at bounding box center [417, 44] width 3 height 4
click at [418, 96] on img at bounding box center [416, 96] width 5 height 3
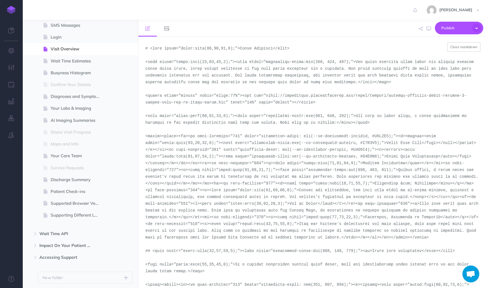
drag, startPoint x: 146, startPoint y: 182, endPoint x: 322, endPoint y: 195, distance: 176.6
click at [322, 195] on textarea at bounding box center [312, 162] width 348 height 251
click at [215, 205] on textarea at bounding box center [312, 162] width 348 height 251
type textarea "# <span style="color:rgba(19,37,63,1);">Visit Overview</span> <span style="colo…"
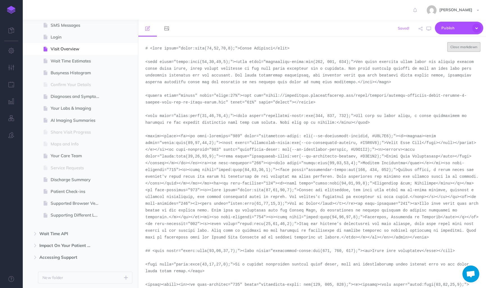
click at [457, 47] on button "Close markdown" at bounding box center [463, 47] width 33 height 10
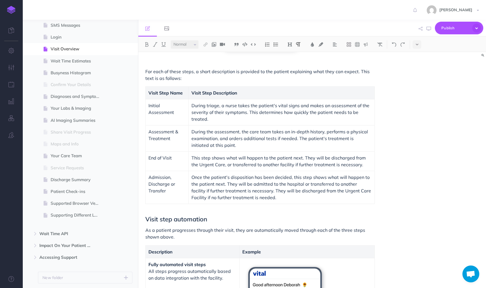
click at [410, 151] on div "Visit Overview The visit overview helps guide the patient through their visit s…" at bounding box center [312, 170] width 348 height 236
click at [277, 141] on p "During the assessment, the care team takes an in-depth history, performs a phys…" at bounding box center [281, 138] width 180 height 20
click at [248, 136] on span "During the assessment, the care team takes an in-depth history, performs a phys…" at bounding box center [280, 138] width 178 height 19
click at [240, 135] on p "During the assessment, the care team takes an in-depth history, performs a phys…" at bounding box center [281, 138] width 180 height 20
click at [473, 28] on icon "button" at bounding box center [476, 28] width 9 height 9
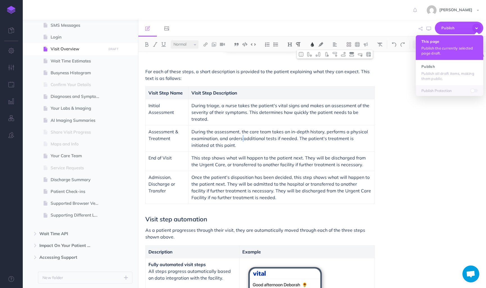
click at [447, 55] on p "Publish the currently selected page draft." at bounding box center [449, 51] width 56 height 10
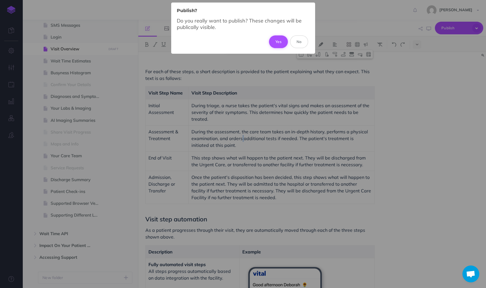
click at [281, 47] on button "Yes" at bounding box center [278, 41] width 19 height 12
